Goal: Transaction & Acquisition: Purchase product/service

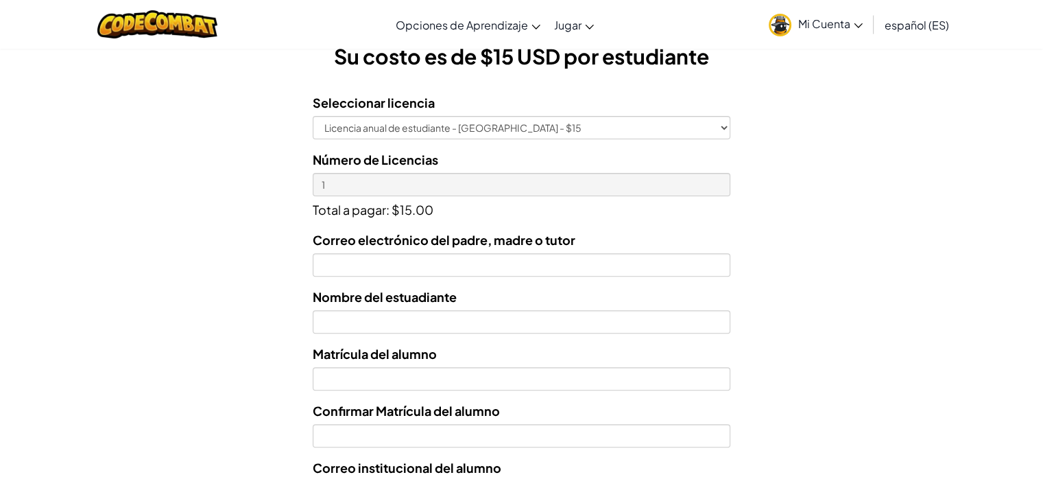
scroll to position [411, 0]
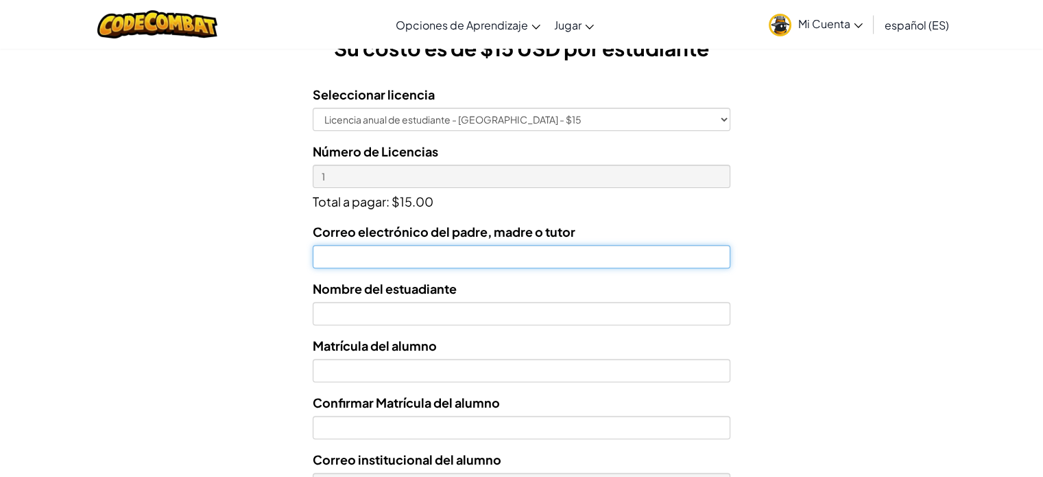
click at [420, 257] on input "Correo electrónico del padre, madre o tutor" at bounding box center [521, 256] width 417 height 23
type input "[EMAIL_ADDRESS][DOMAIN_NAME]"
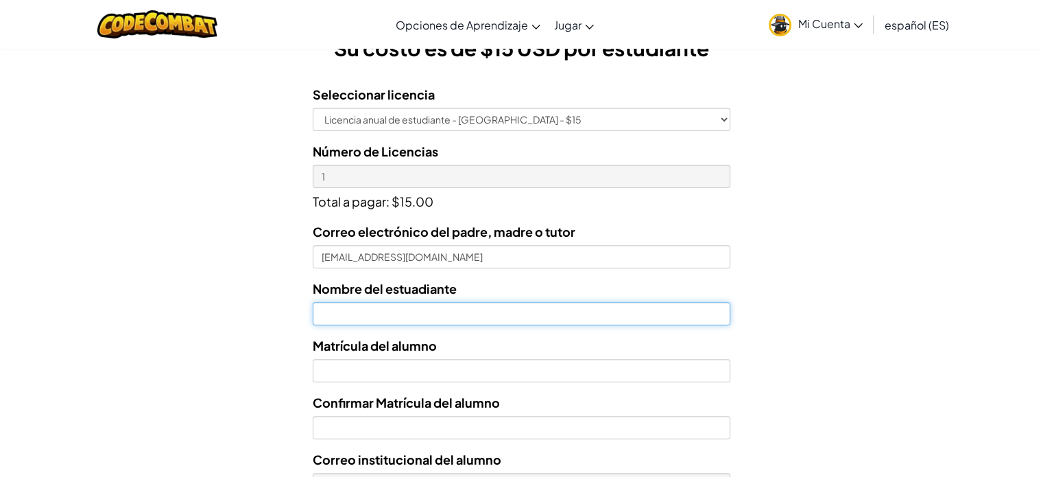
click at [392, 317] on input "text" at bounding box center [521, 313] width 417 height 23
type input "[PERSON_NAME] [PERSON_NAME]"
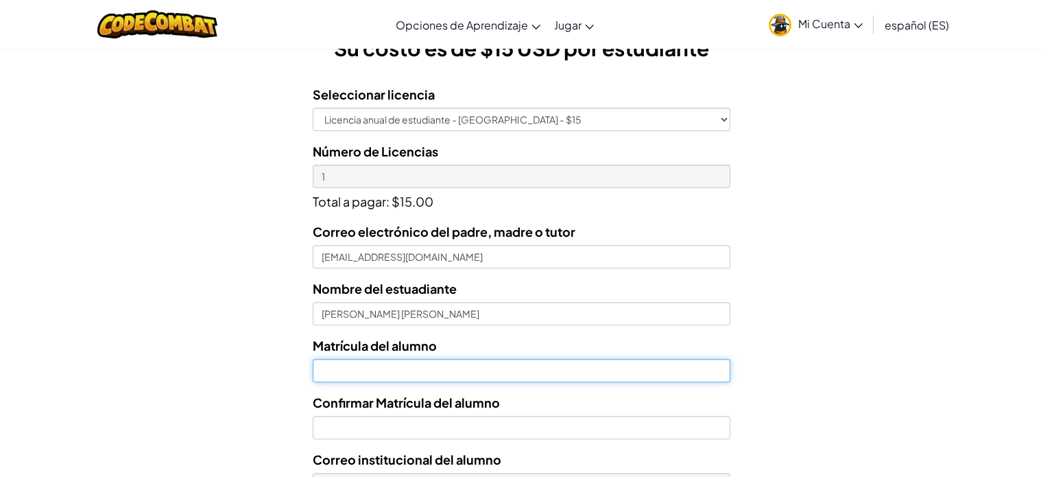
click at [447, 372] on input "Nombre del estuadiante" at bounding box center [521, 370] width 417 height 23
paste input "[EMAIL_ADDRESS][DOMAIN_NAME]"
drag, startPoint x: 395, startPoint y: 370, endPoint x: 206, endPoint y: 348, distance: 189.8
click at [206, 348] on form "Seleccionar licencia Licencia anual de estudiante - [GEOGRAPHIC_DATA] - $15 Núm…" at bounding box center [365, 356] width 730 height 564
type input "al07165102"
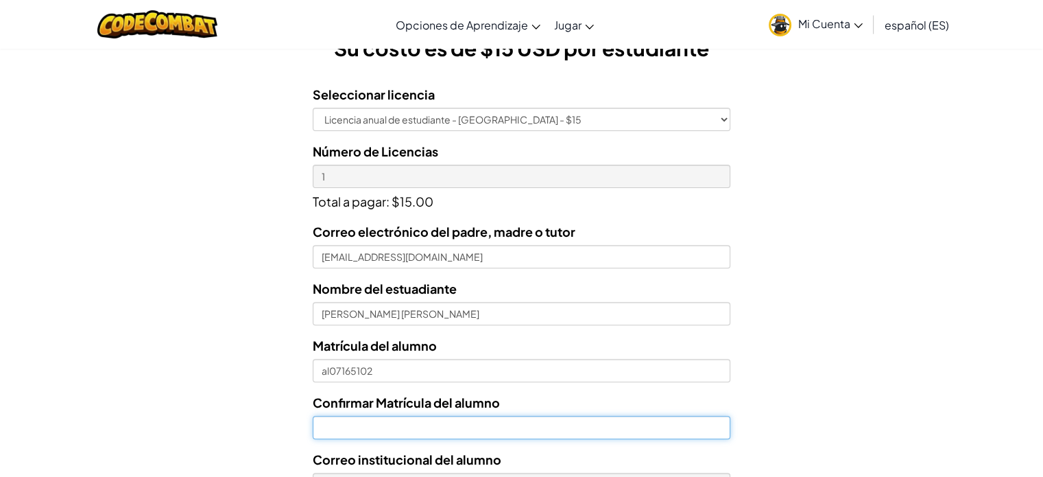
click at [348, 424] on input "Confirmar Matrícula del alumno" at bounding box center [521, 427] width 417 height 23
paste input "a"
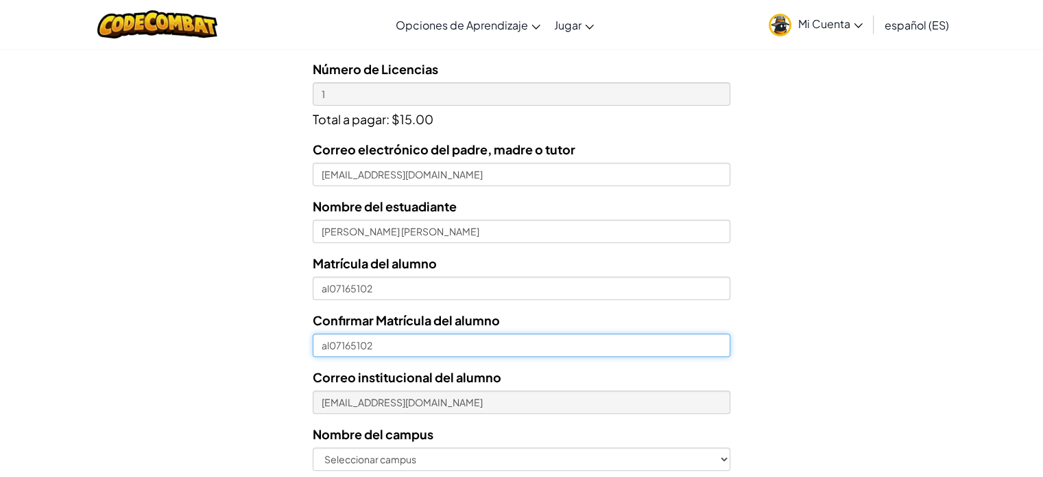
scroll to position [549, 0]
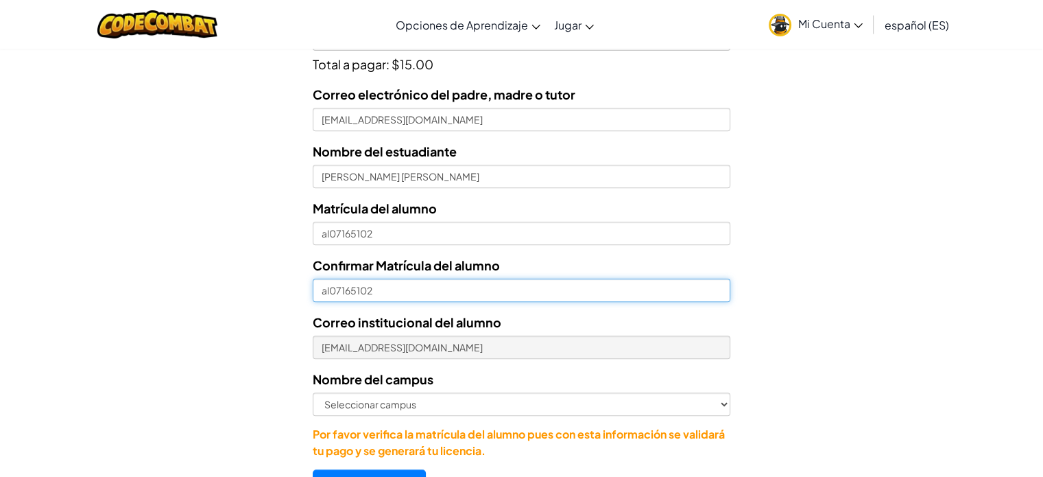
type input "al07165102"
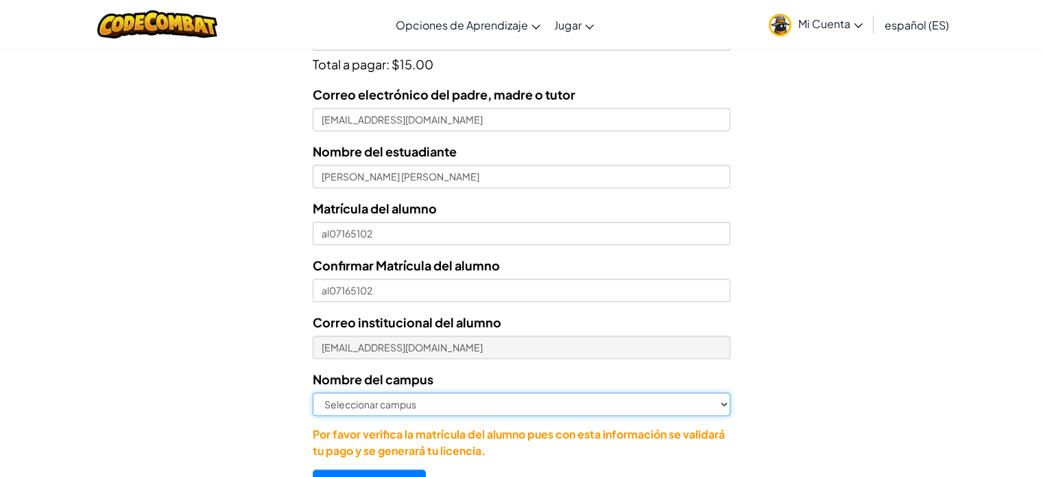
click at [431, 405] on select "Seleccionar campus [GEOGRAPHIC_DATA] Central [GEOGRAPHIC_DATA] [GEOGRAPHIC_DATA…" at bounding box center [521, 403] width 417 height 23
select select "Las [PERSON_NAME]"
click at [313, 392] on select "Seleccionar campus [GEOGRAPHIC_DATA] Central [GEOGRAPHIC_DATA] [GEOGRAPHIC_DATA…" at bounding box center [521, 403] width 417 height 23
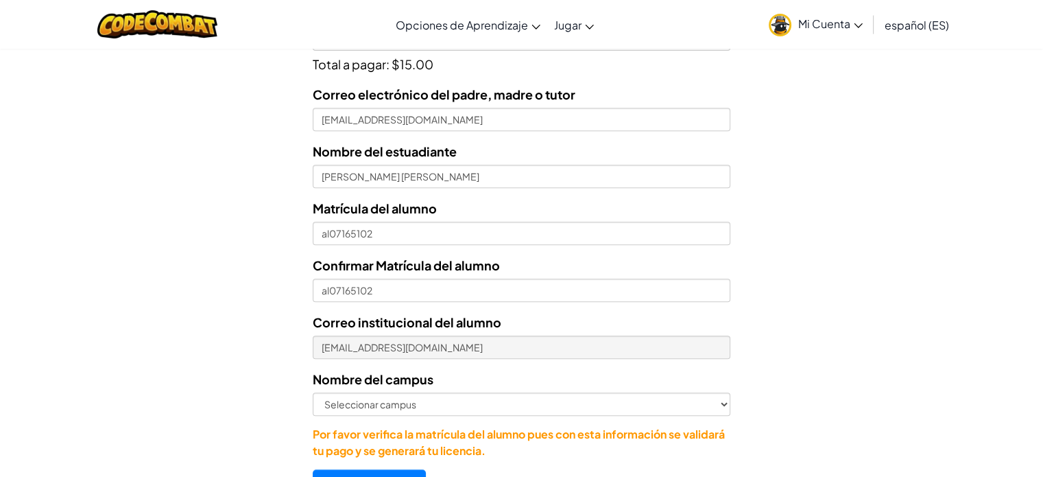
click at [831, 320] on div "Licencias de Estudiantes Tecmilenio se asoció con CodeCombat para ofrecer educa…" at bounding box center [521, 17] width 1043 height 1015
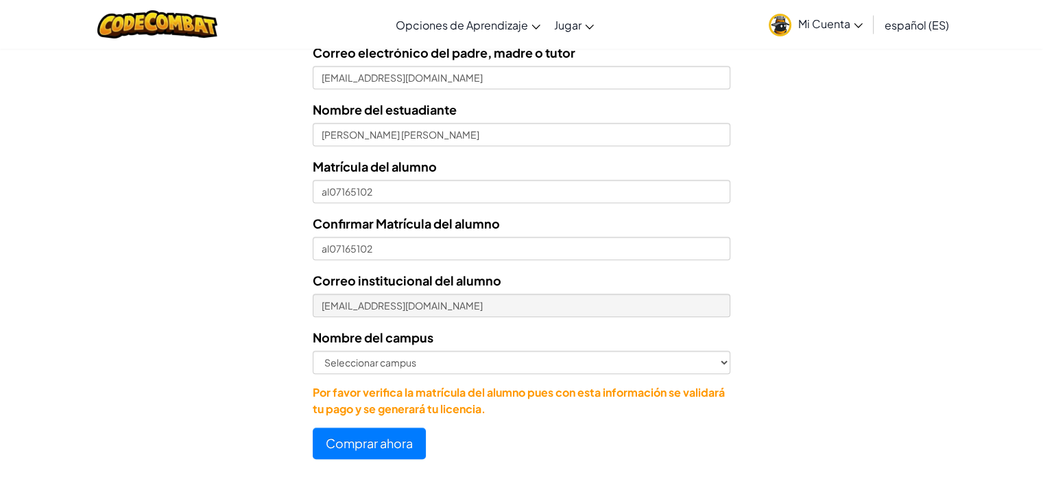
scroll to position [686, 0]
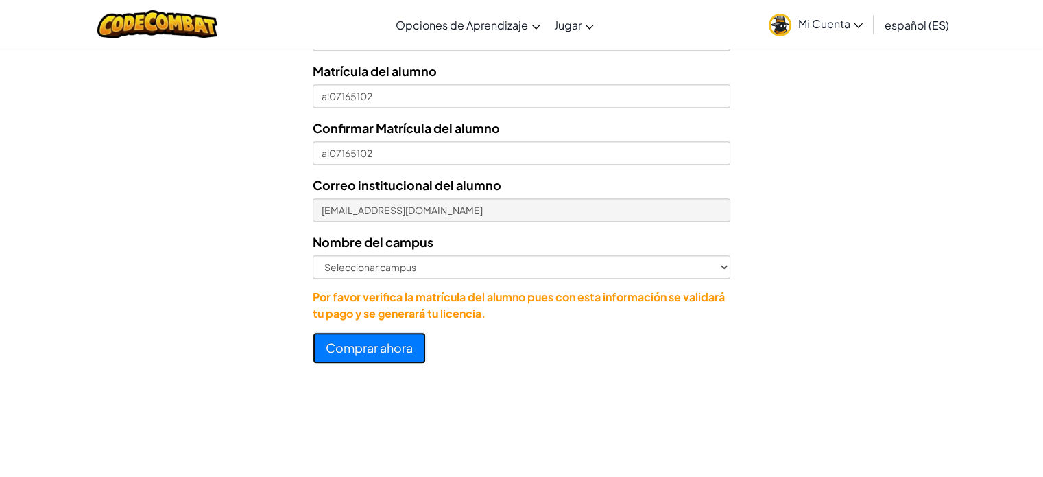
click at [383, 341] on button "Comprar ahora" at bounding box center [369, 348] width 113 height 32
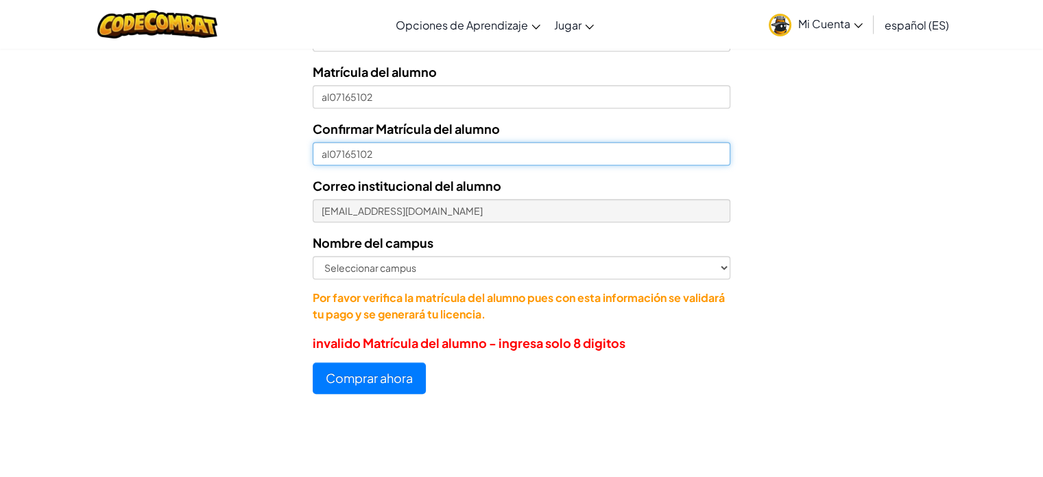
click at [332, 152] on input "al07165102" at bounding box center [521, 153] width 417 height 23
type input "07165102"
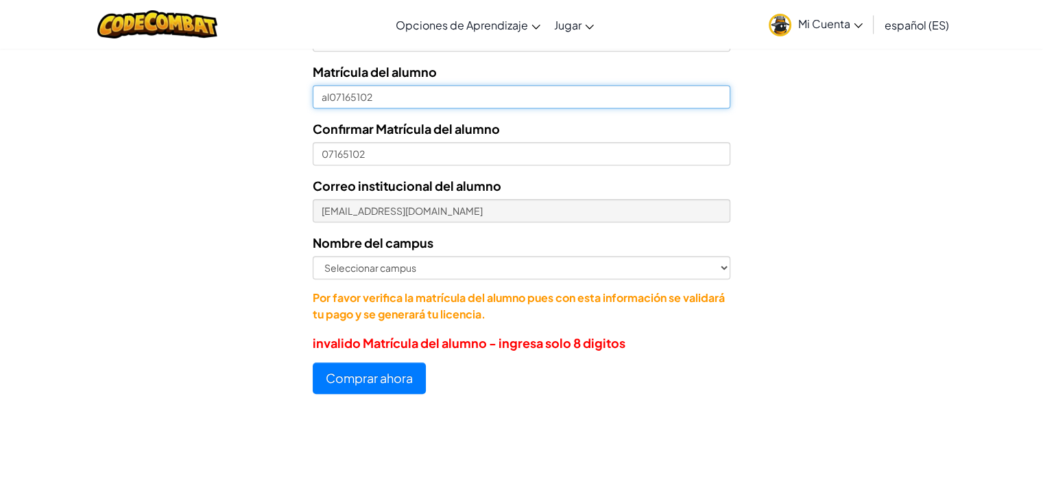
click at [330, 100] on input "al07165102" at bounding box center [521, 96] width 417 height 23
type input "07165102"
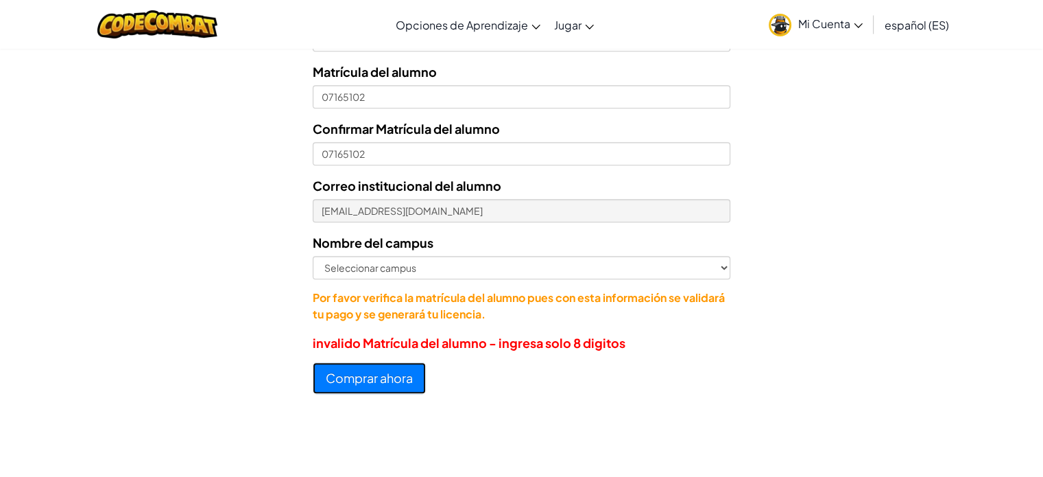
click at [387, 380] on button "Comprar ahora" at bounding box center [369, 378] width 113 height 32
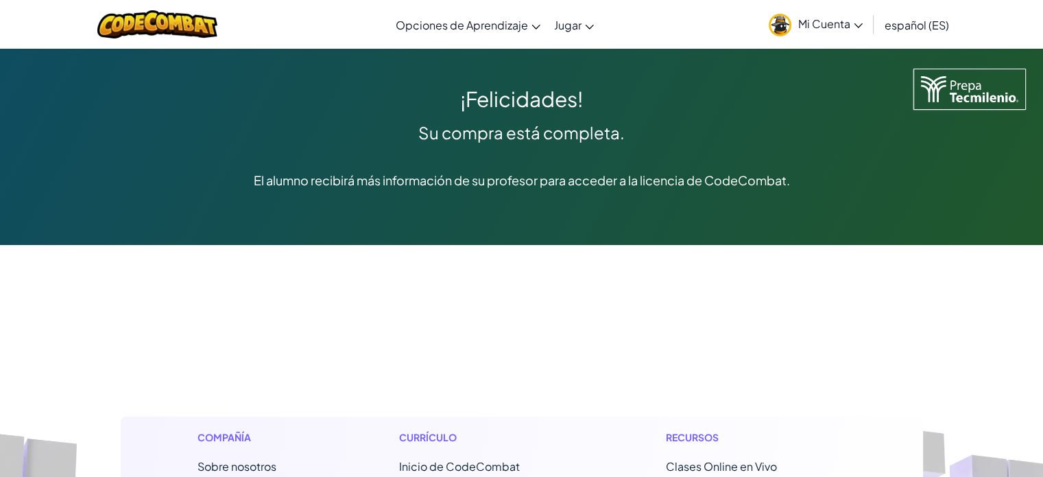
click at [815, 27] on span "Mi Cuenta" at bounding box center [830, 23] width 64 height 14
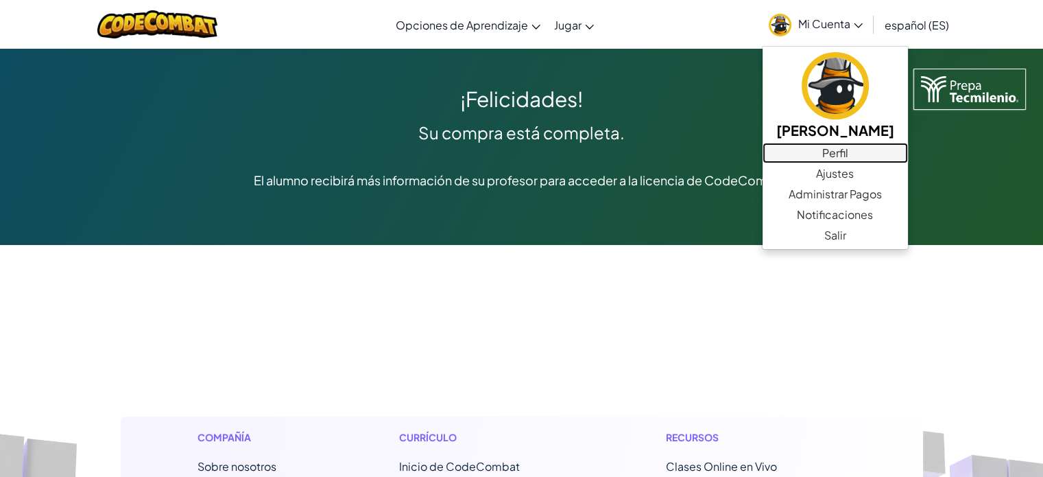
click at [845, 157] on link "Perfil" at bounding box center [834, 153] width 145 height 21
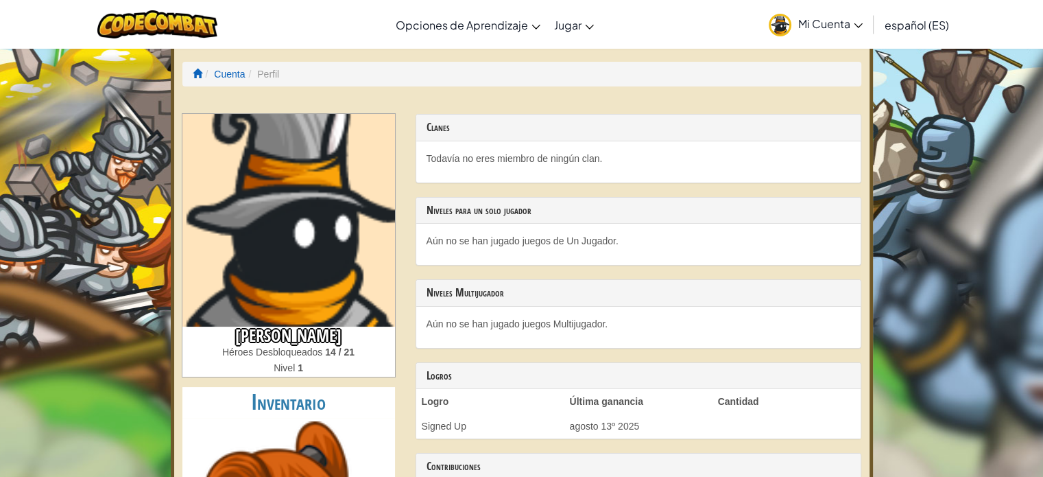
click at [838, 24] on span "Mi Cuenta" at bounding box center [830, 23] width 64 height 14
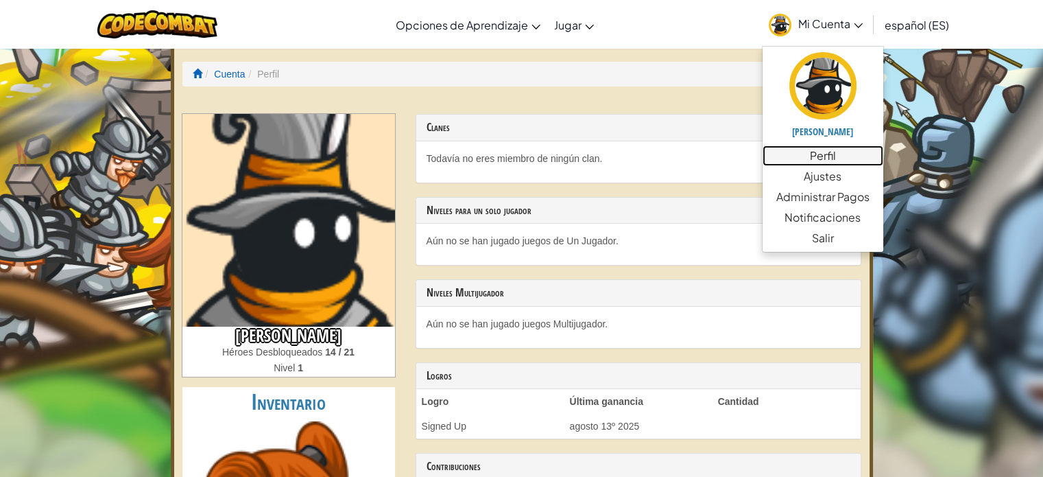
click at [830, 160] on link "Perfil" at bounding box center [822, 155] width 121 height 21
click at [819, 181] on link "Ajustes" at bounding box center [822, 176] width 121 height 21
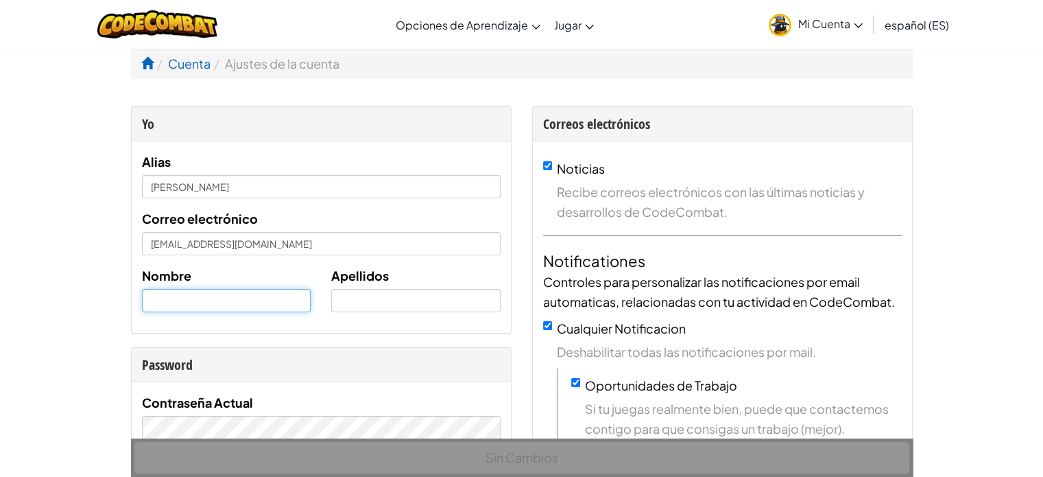
drag, startPoint x: 228, startPoint y: 304, endPoint x: 221, endPoint y: 309, distance: 7.8
click at [228, 306] on input "text" at bounding box center [226, 300] width 169 height 23
type input "[PERSON_NAME]"
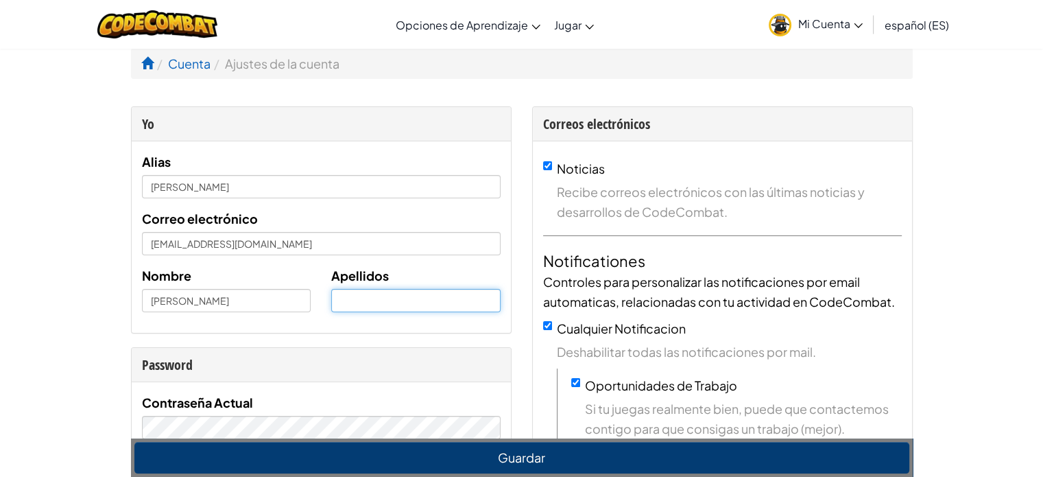
click at [384, 293] on input "text" at bounding box center [415, 300] width 169 height 23
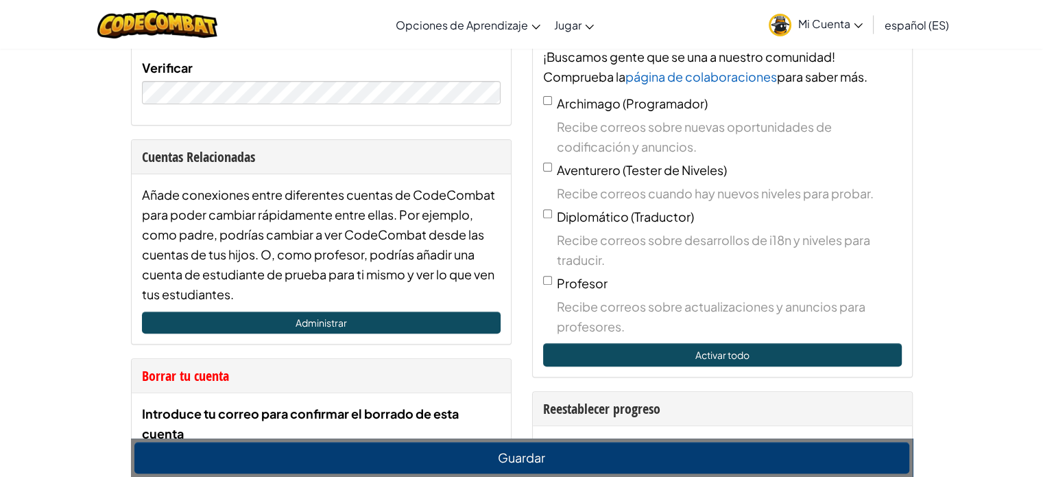
scroll to position [480, 0]
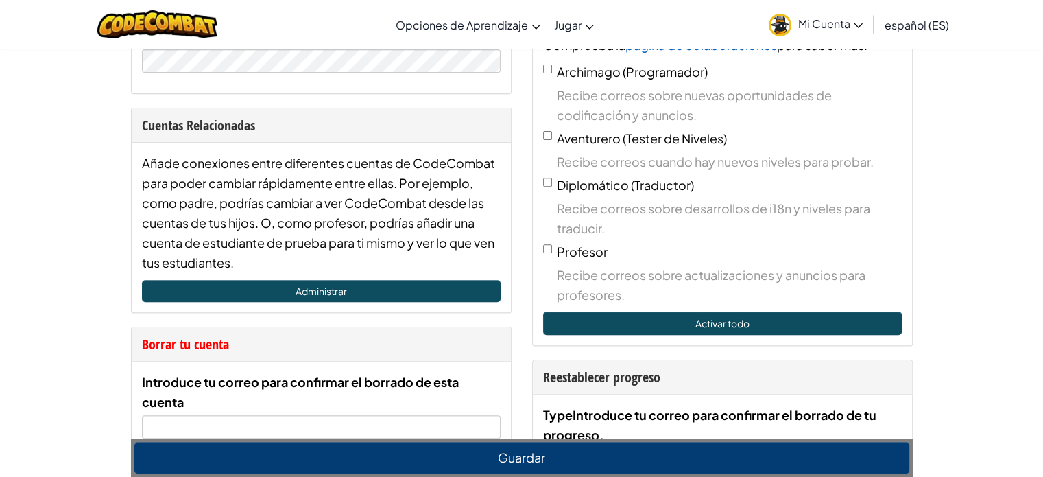
type input "Benavides Elizondo"
click at [714, 317] on button "Activar todo" at bounding box center [722, 322] width 359 height 23
checkbox input "true"
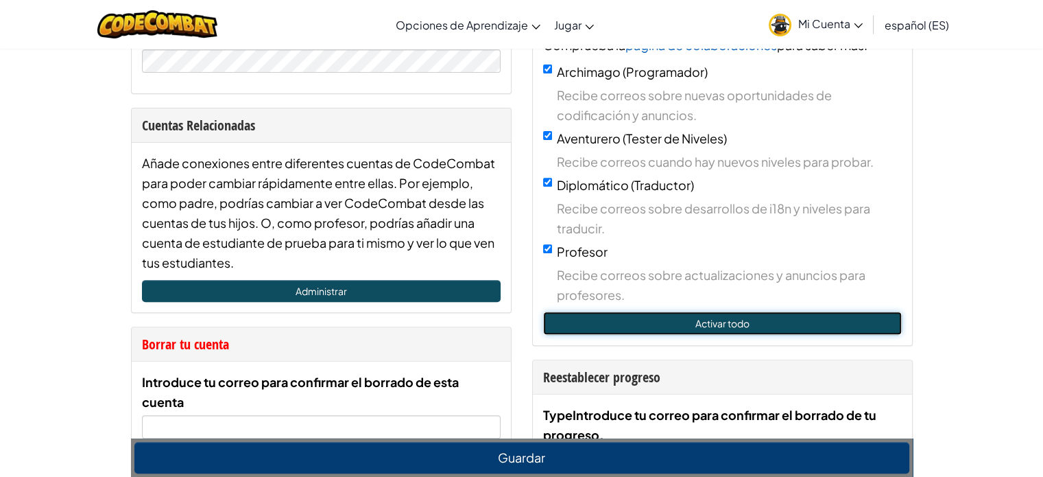
checkbox input "true"
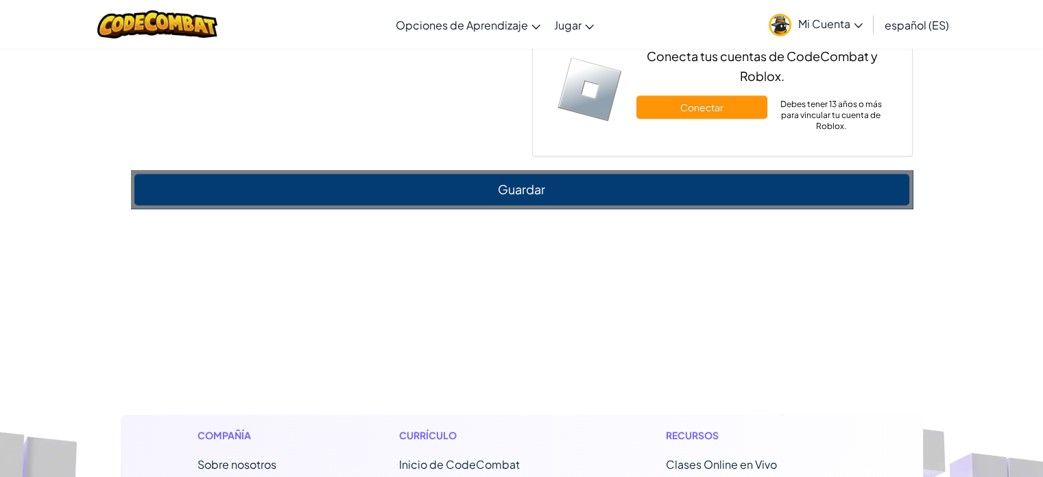
scroll to position [1097, 0]
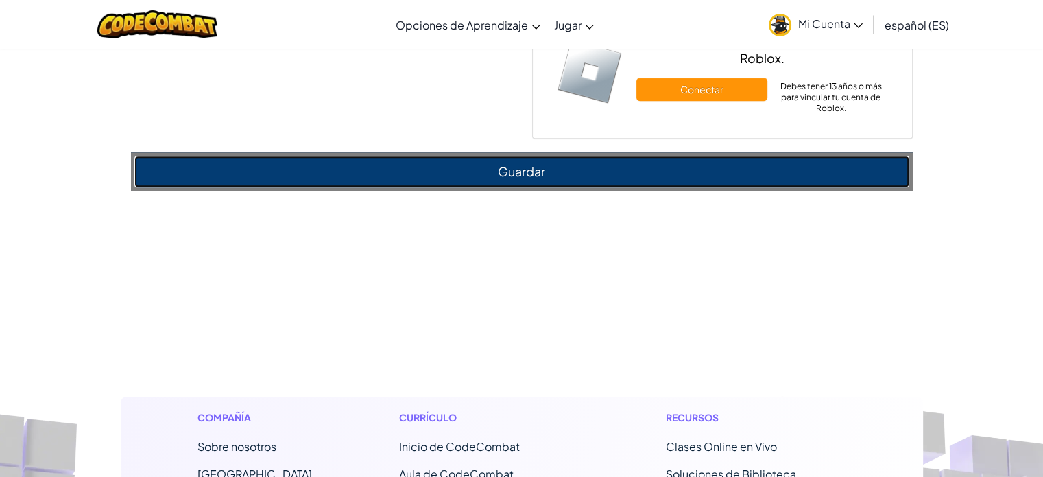
click at [515, 175] on button "Guardar" at bounding box center [521, 172] width 775 height 32
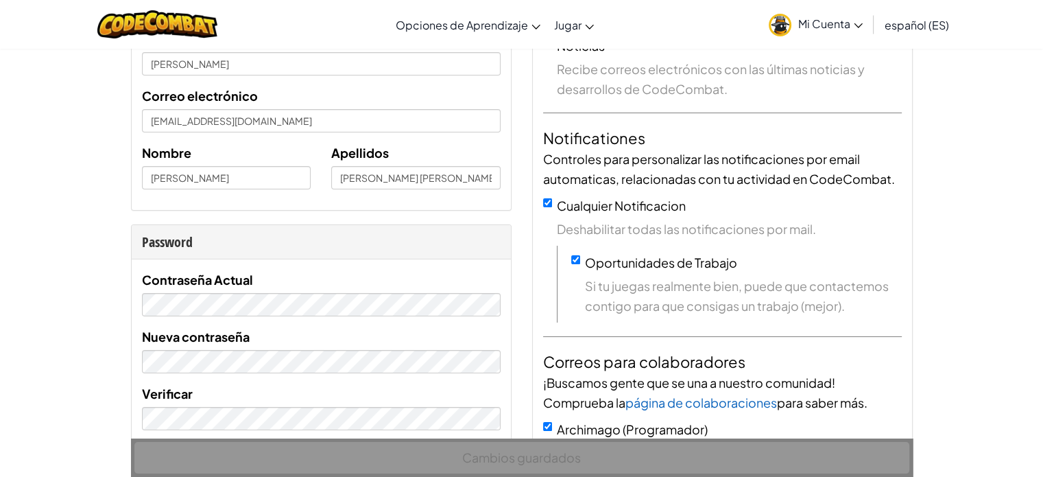
scroll to position [0, 0]
